Goal: Task Accomplishment & Management: Use online tool/utility

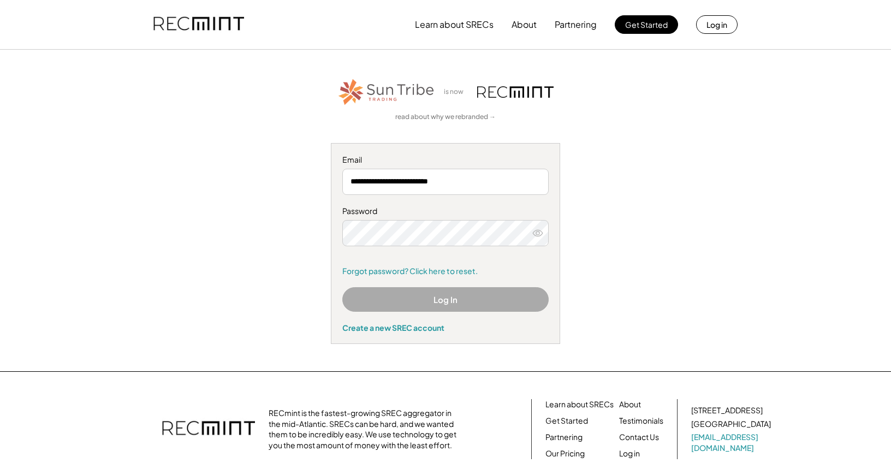
click at [409, 301] on button "Log In" at bounding box center [445, 299] width 206 height 25
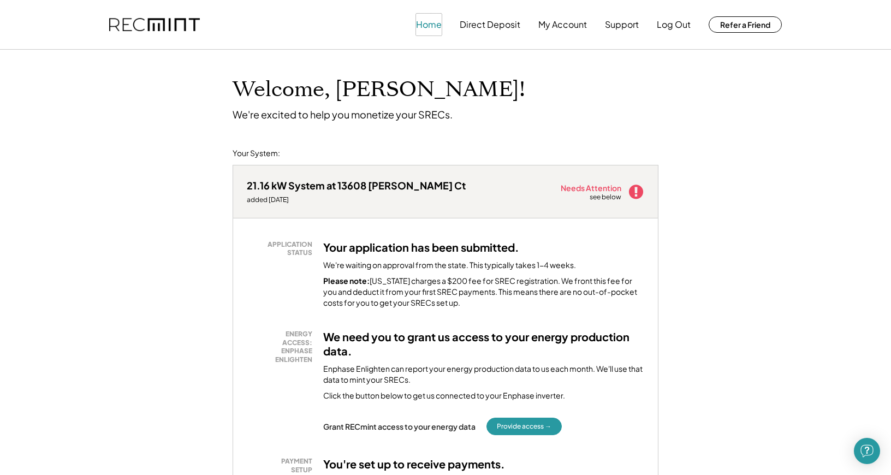
click at [434, 26] on button "Home" at bounding box center [429, 25] width 26 height 22
